Goal: Transaction & Acquisition: Subscribe to service/newsletter

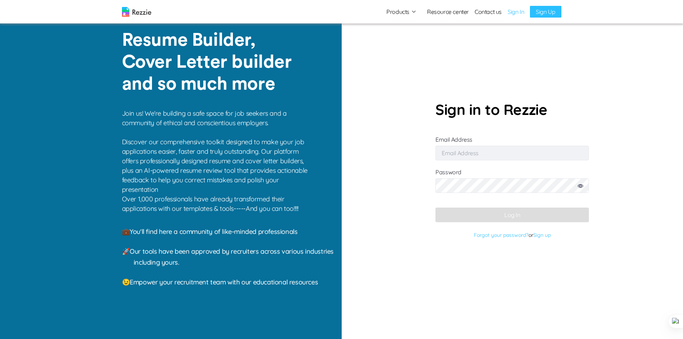
type input "[PERSON_NAME][EMAIL_ADDRESS][DOMAIN_NAME]"
click at [516, 217] on button "Log In" at bounding box center [511, 215] width 153 height 15
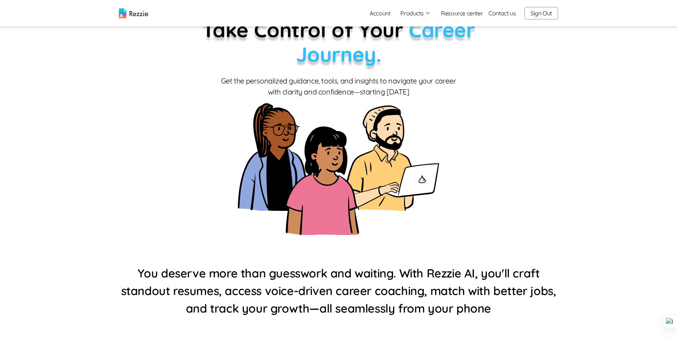
scroll to position [49, 0]
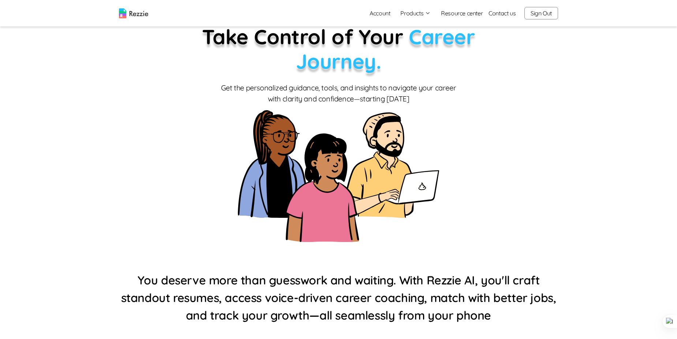
click at [422, 11] on button "Products" at bounding box center [416, 13] width 30 height 9
click at [386, 11] on link "Account" at bounding box center [380, 13] width 32 height 15
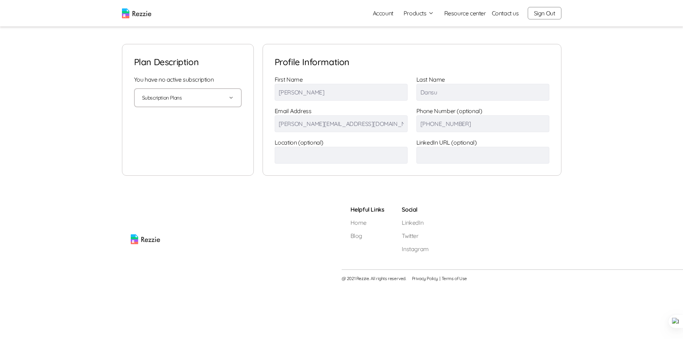
click at [224, 98] on button "Subscription Plans" at bounding box center [188, 98] width 92 height 18
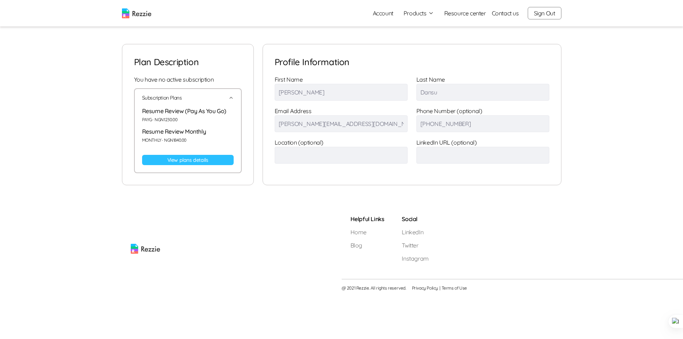
click at [320, 156] on input "text" at bounding box center [341, 155] width 133 height 17
click at [189, 162] on link "View plans details" at bounding box center [188, 160] width 92 height 10
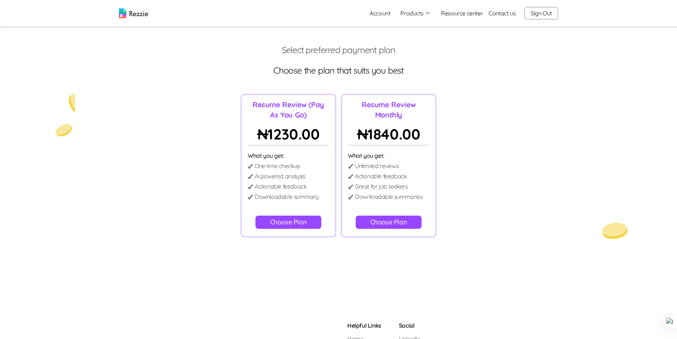
click at [393, 222] on button "Choose Plan" at bounding box center [389, 222] width 66 height 13
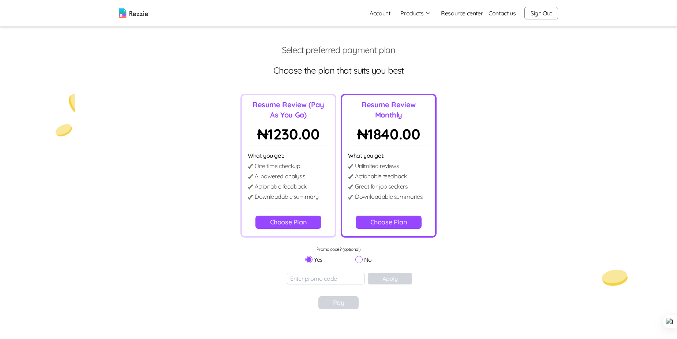
scroll to position [64, 0]
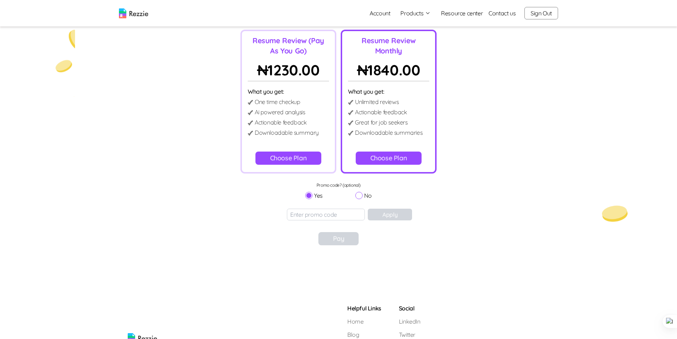
click at [359, 199] on label "No" at bounding box center [364, 195] width 16 height 9
click at [359, 199] on input "No" at bounding box center [359, 195] width 7 height 7
radio input "true"
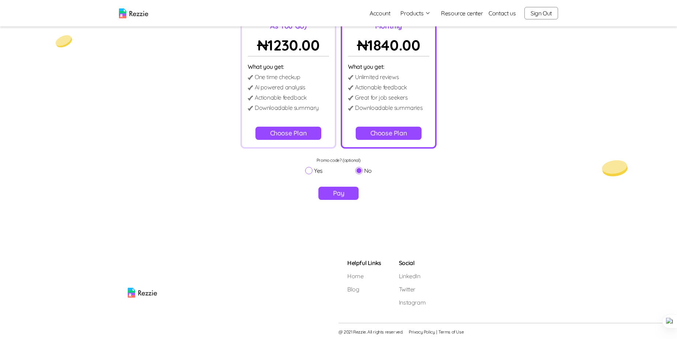
scroll to position [90, 0]
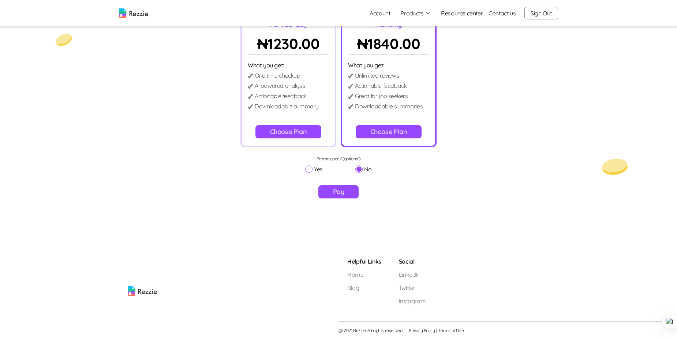
click at [334, 215] on div "Select preferred payment plan Choose the plan that suits you best Resume Review…" at bounding box center [338, 90] width 677 height 274
click at [337, 193] on button "Pay" at bounding box center [339, 191] width 41 height 13
